Goal: Task Accomplishment & Management: Manage account settings

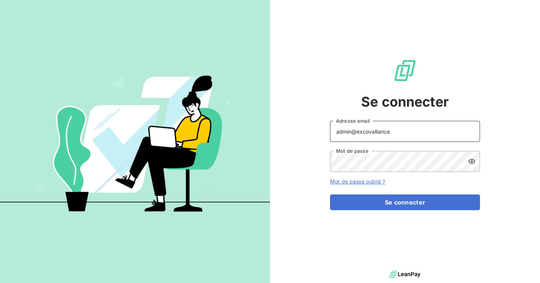
click at [394, 138] on input "admin@excovalliance" at bounding box center [405, 131] width 150 height 21
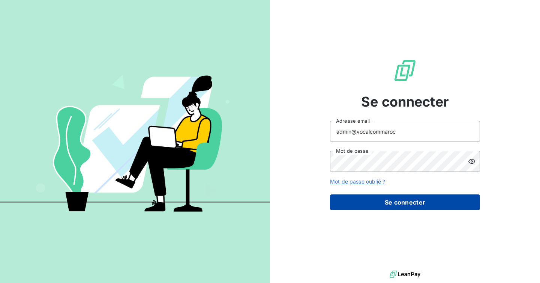
type input "admin@vocalcommaroc"
click at [399, 200] on button "Se connecter" at bounding box center [405, 202] width 150 height 16
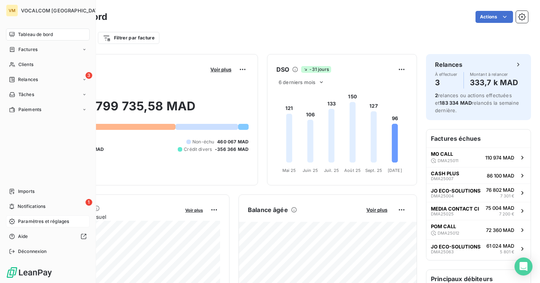
click at [44, 221] on span "Paramètres et réglages" at bounding box center [43, 221] width 51 height 7
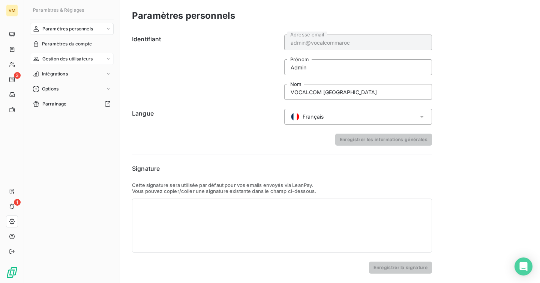
click at [63, 61] on span "Gestion des utilisateurs" at bounding box center [67, 59] width 51 height 7
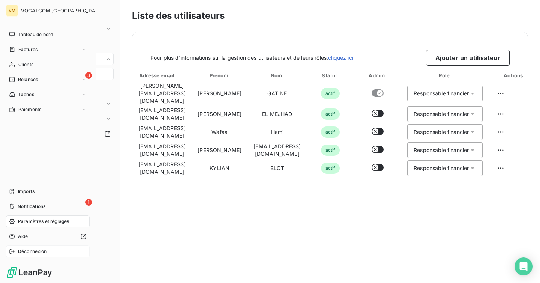
click at [11, 257] on div "Déconnexion" at bounding box center [48, 251] width 84 height 12
